Goal: Find specific page/section: Find specific page/section

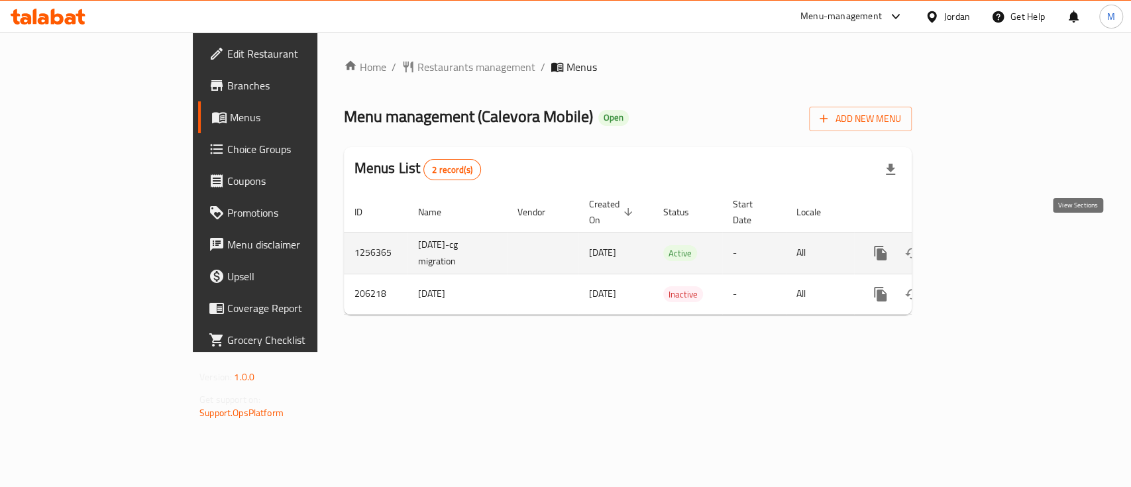
click at [991, 237] on link "enhanced table" at bounding box center [976, 253] width 32 height 32
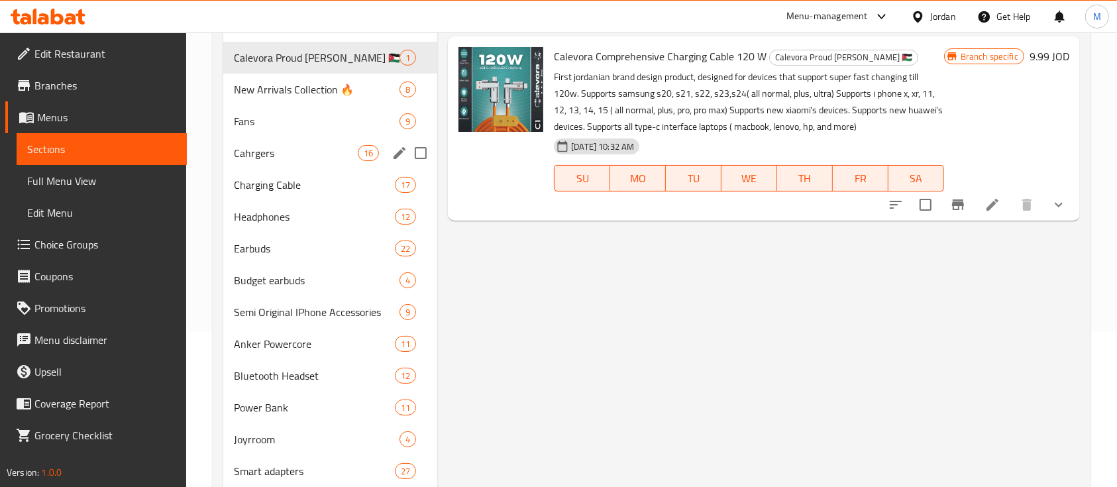
scroll to position [24, 0]
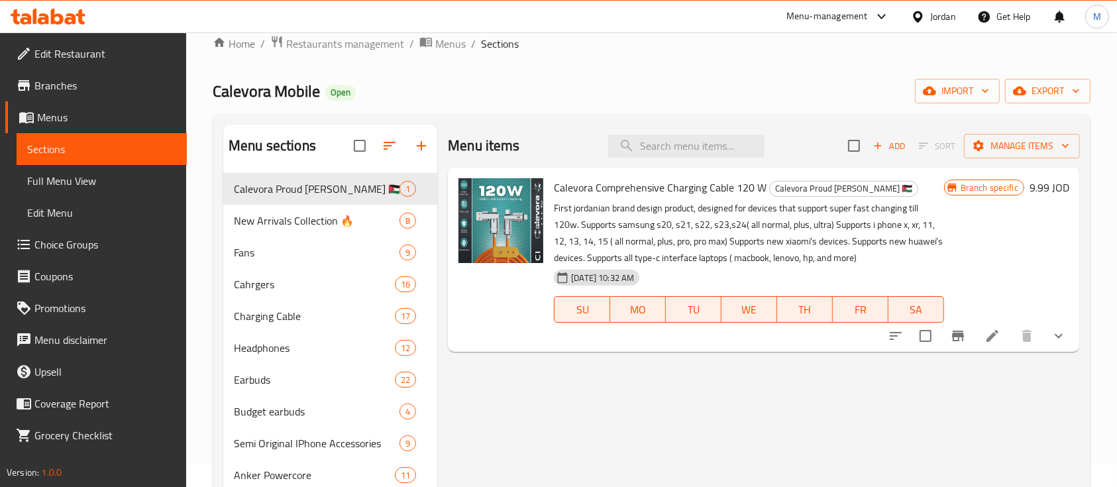
click at [450, 87] on div "Calevora Mobile Open import export" at bounding box center [652, 91] width 878 height 25
click at [664, 154] on input "search" at bounding box center [686, 145] width 156 height 23
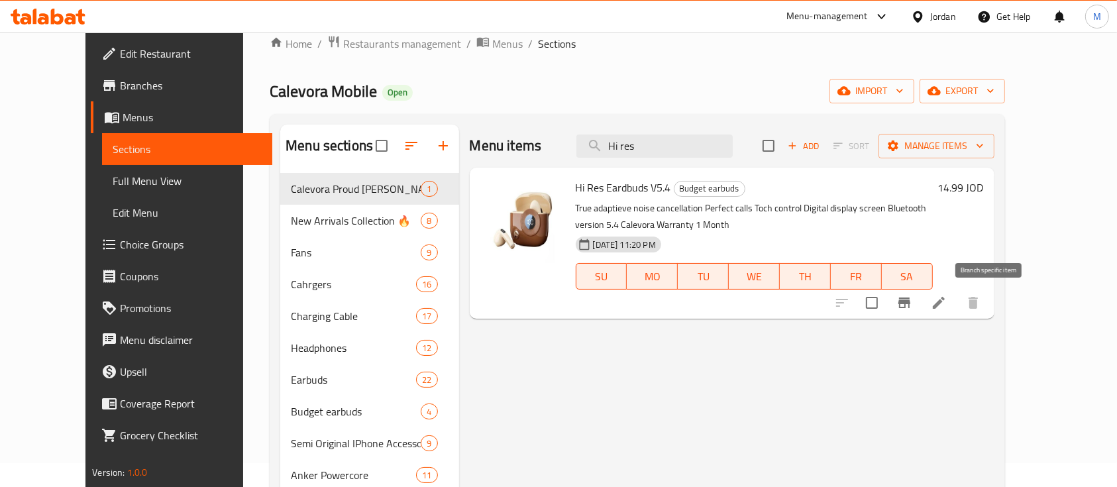
type input "Hi res"
click at [912, 297] on icon "Branch-specific-item" at bounding box center [904, 303] width 16 height 16
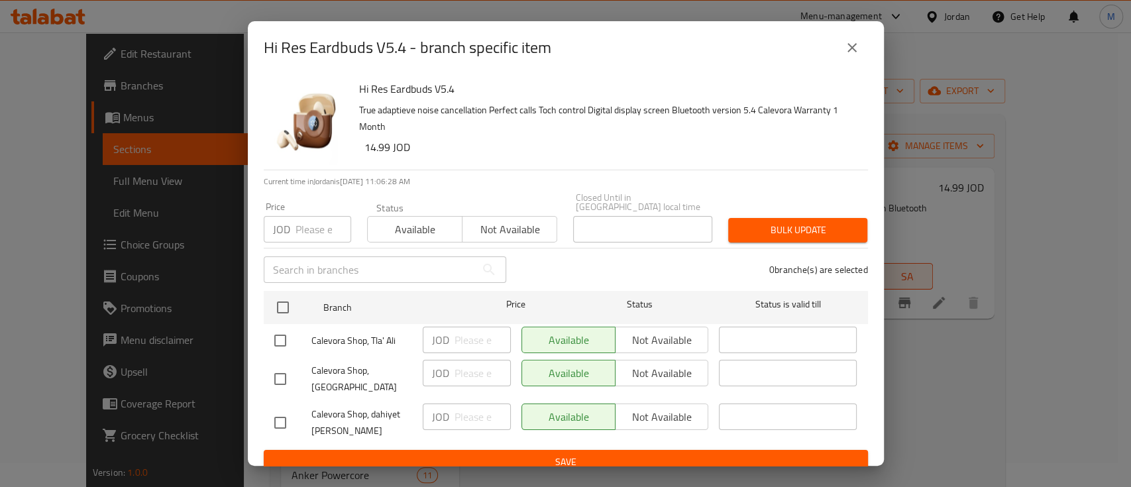
click at [844, 54] on icon "close" at bounding box center [852, 48] width 16 height 16
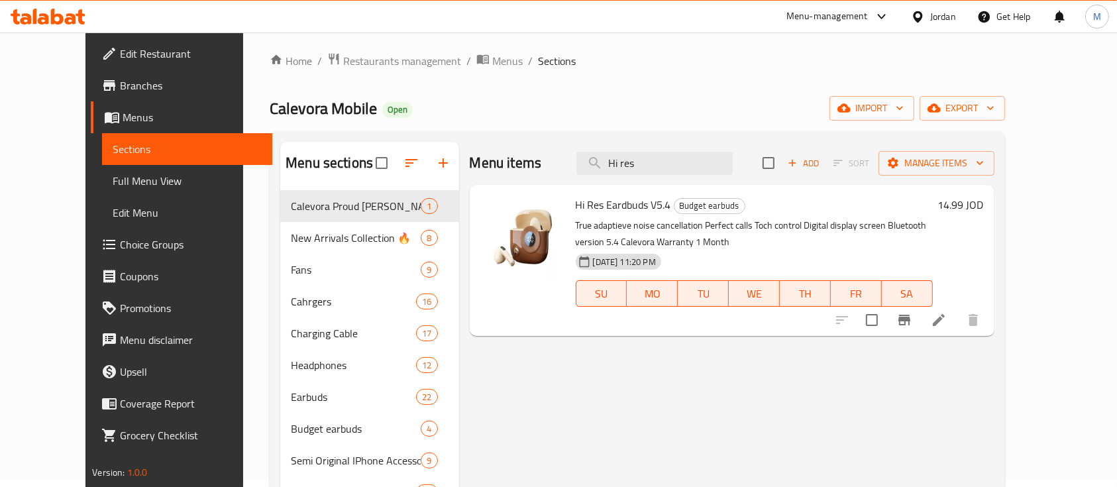
scroll to position [0, 0]
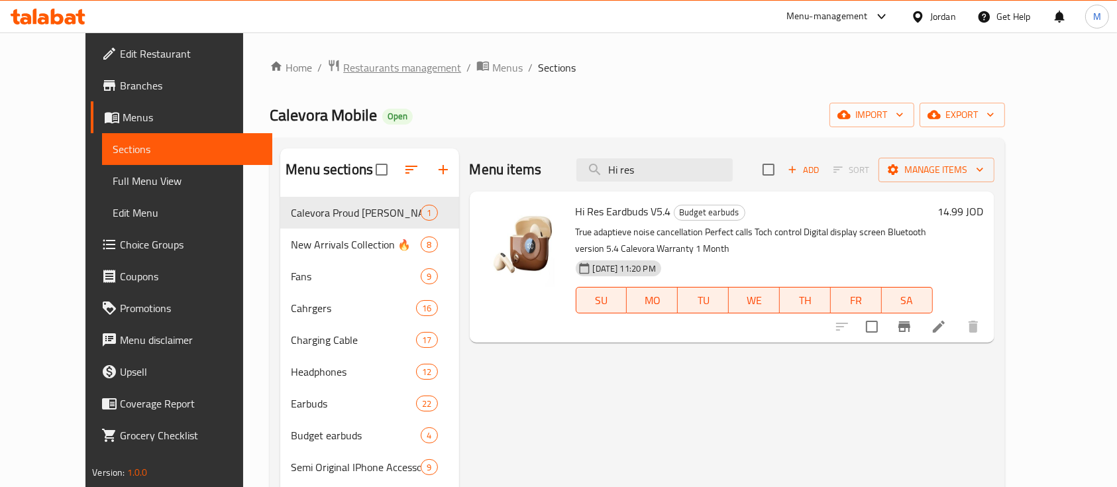
click at [362, 71] on span "Restaurants management" at bounding box center [402, 68] width 118 height 16
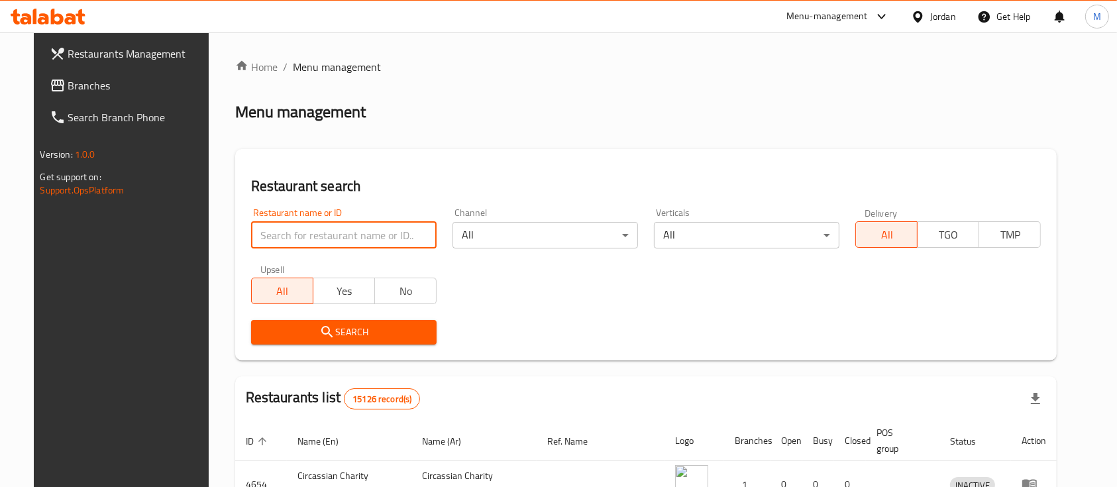
click at [337, 230] on input "search" at bounding box center [343, 235] width 185 height 26
type input "ي"
type input "Dajaj Al khair"
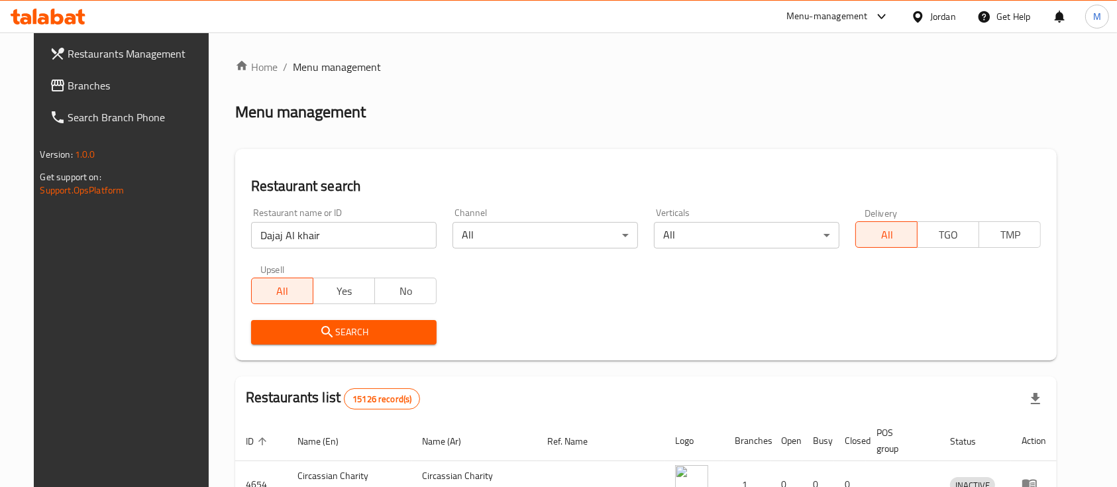
click at [357, 337] on span "Search" at bounding box center [344, 332] width 164 height 17
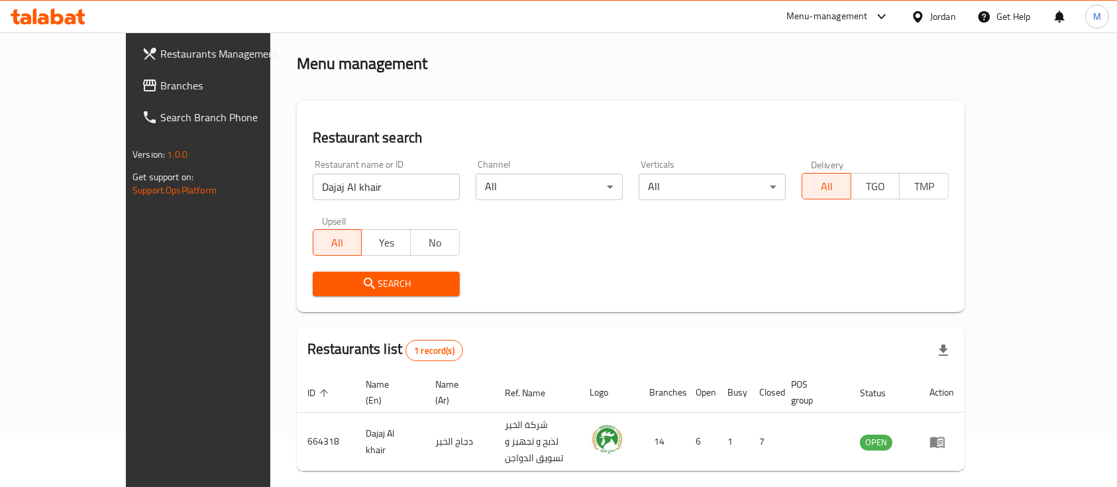
scroll to position [77, 0]
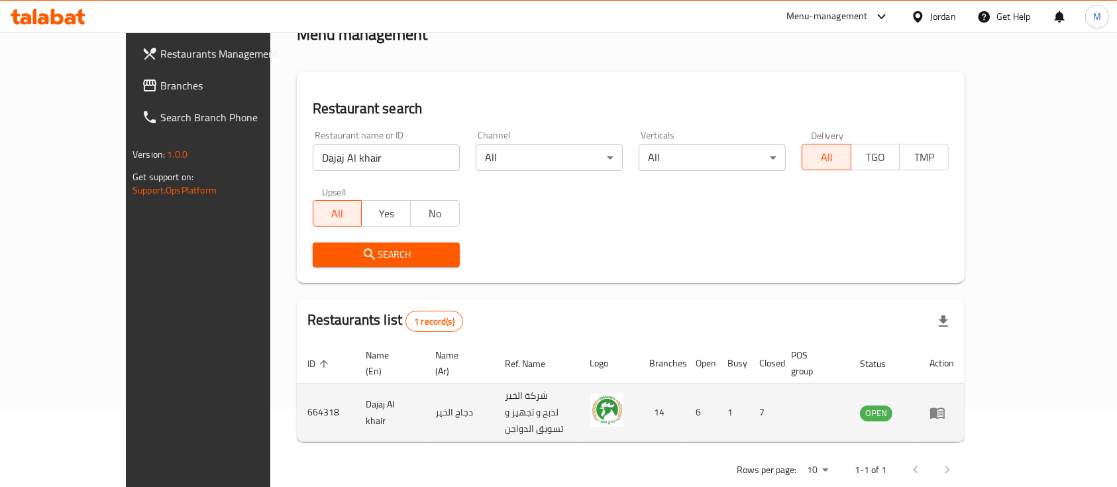
click at [954, 405] on link "enhanced table" at bounding box center [941, 413] width 25 height 16
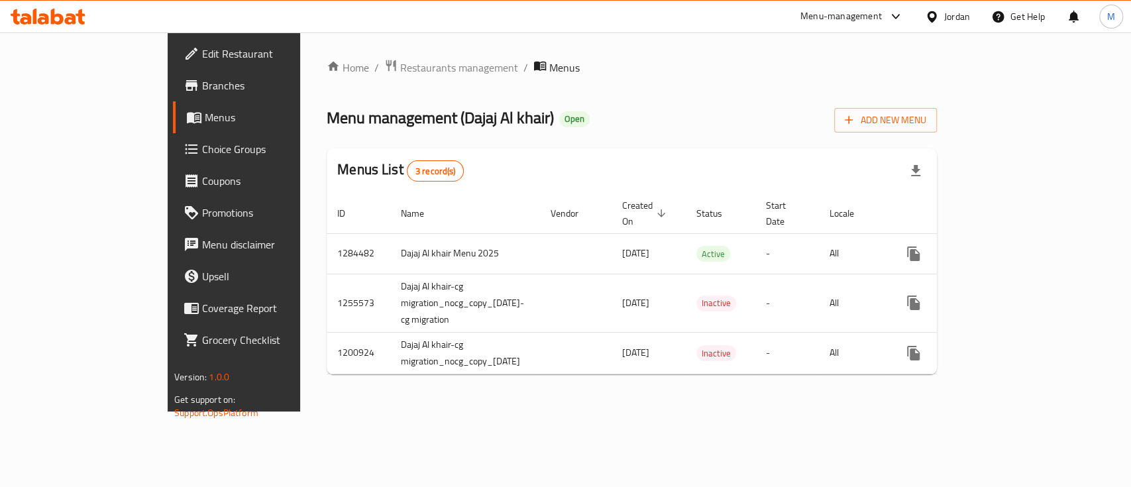
click at [202, 89] on span "Branches" at bounding box center [274, 85] width 144 height 16
